Goal: Transaction & Acquisition: Purchase product/service

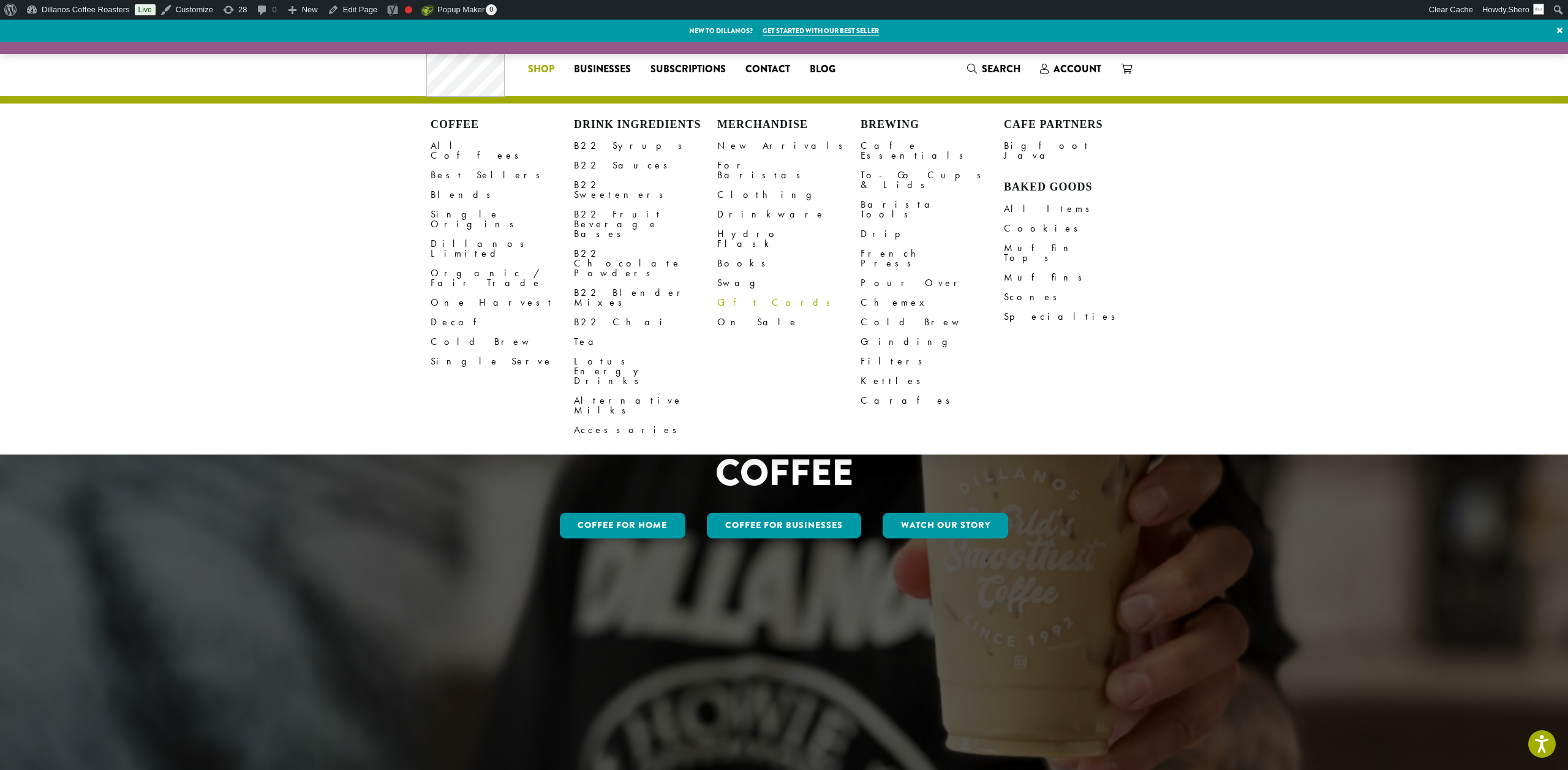
click at [730, 293] on link "Gift Cards" at bounding box center [789, 303] width 143 height 20
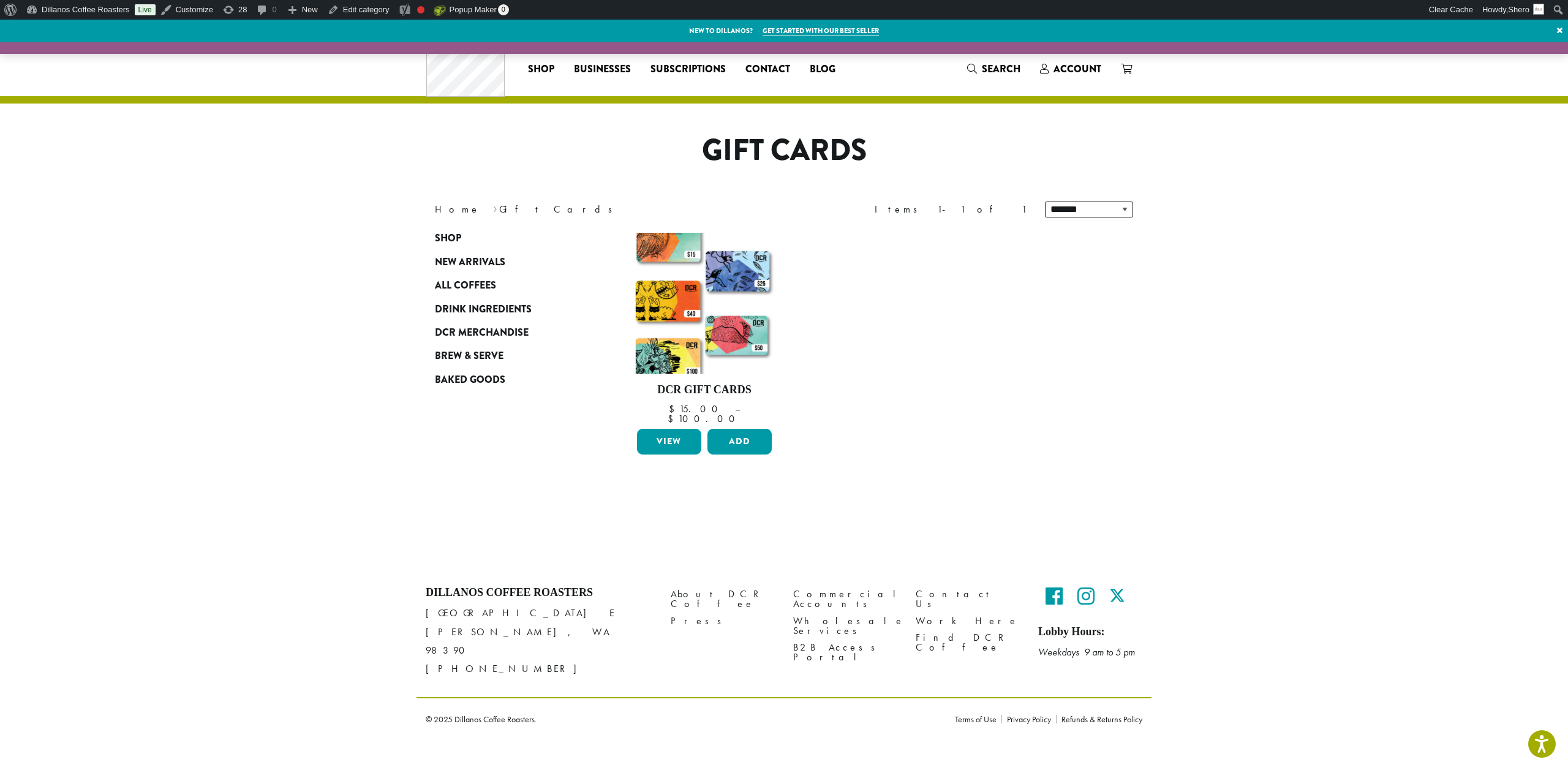
click at [766, 147] on h1 "Gift Cards" at bounding box center [784, 151] width 717 height 36
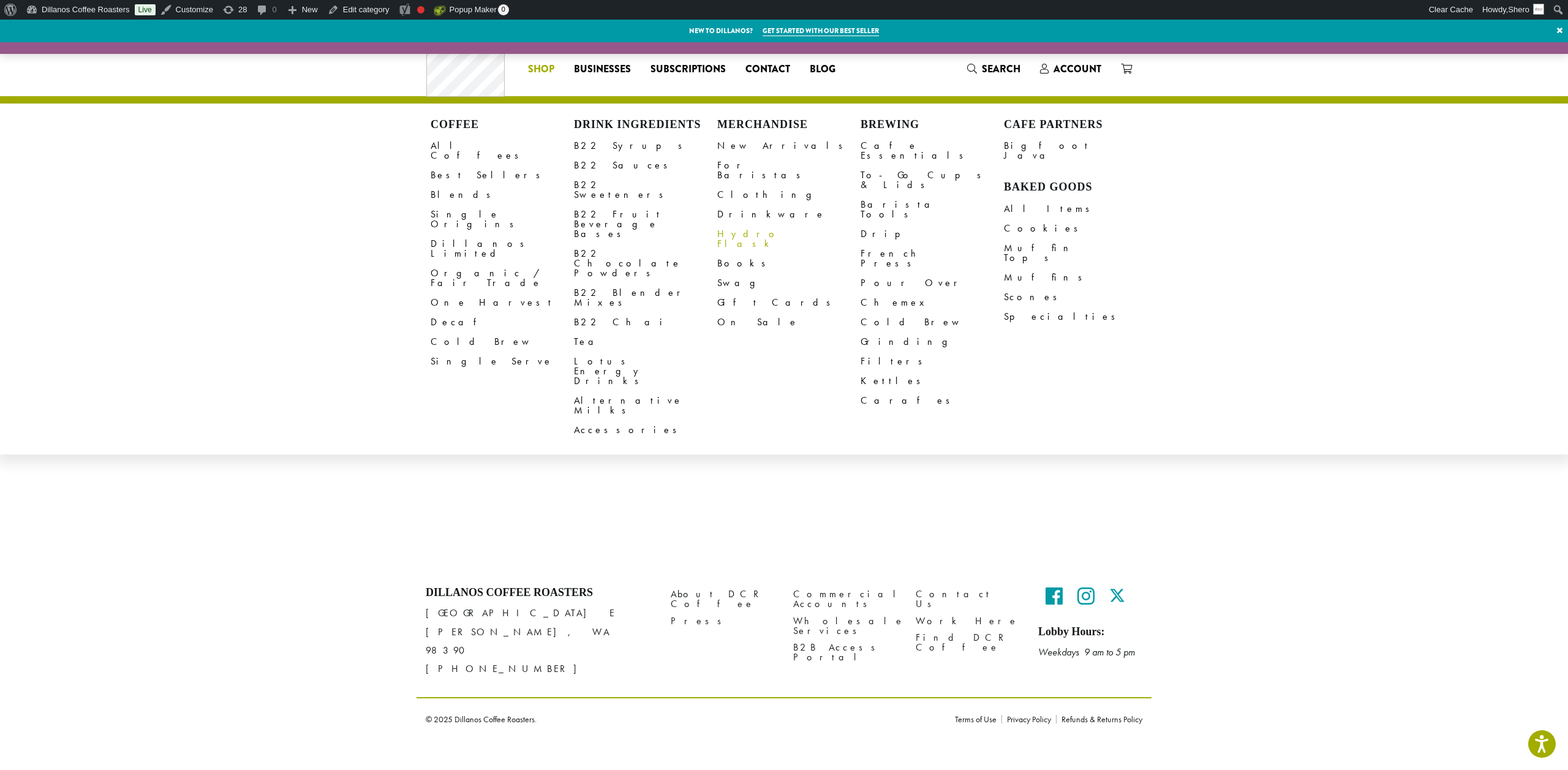
click at [741, 224] on link "Hydro Flask" at bounding box center [789, 239] width 143 height 29
